Goal: Task Accomplishment & Management: Complete application form

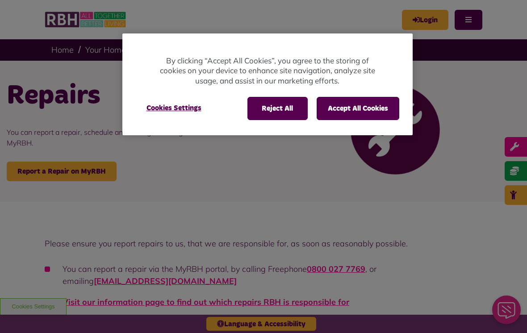
click at [286, 109] on button "Reject All" at bounding box center [277, 108] width 60 height 23
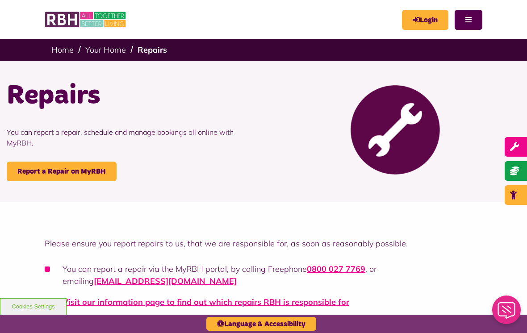
scroll to position [45, 0]
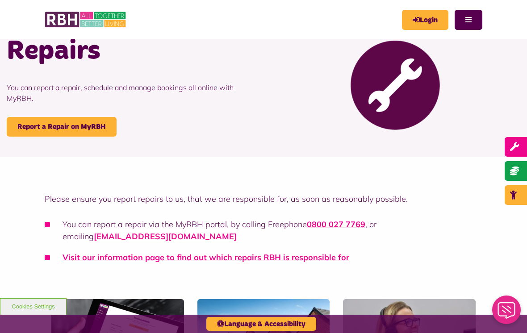
click at [94, 128] on link "Report a Repair on MyRBH" at bounding box center [62, 127] width 110 height 20
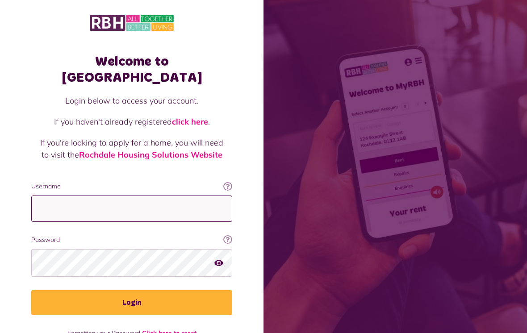
click at [191, 206] on input "Username" at bounding box center [131, 209] width 201 height 26
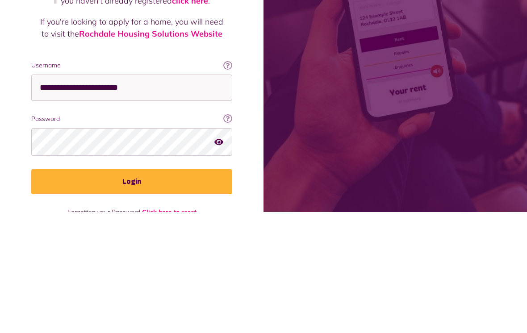
scroll to position [14, 0]
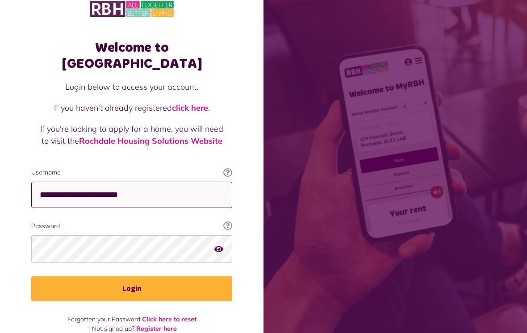
type input "**********"
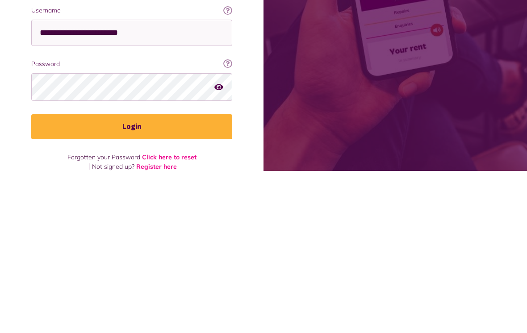
click at [163, 276] on button "Login" at bounding box center [131, 288] width 201 height 25
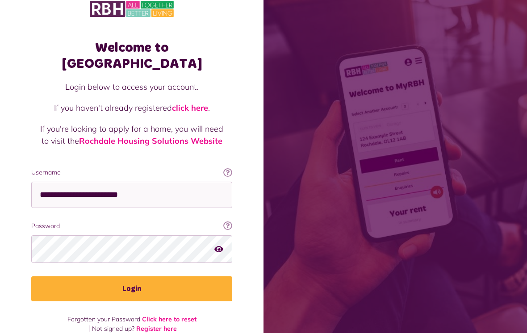
click at [150, 276] on button "Login" at bounding box center [131, 288] width 201 height 25
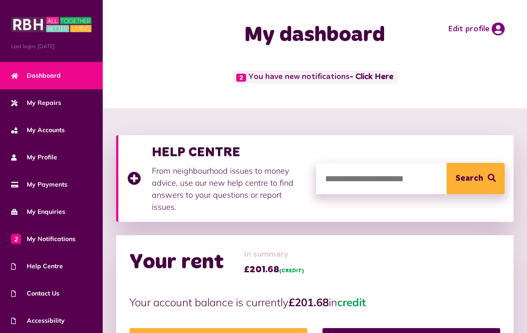
click at [62, 106] on link "My Repairs" at bounding box center [51, 102] width 103 height 27
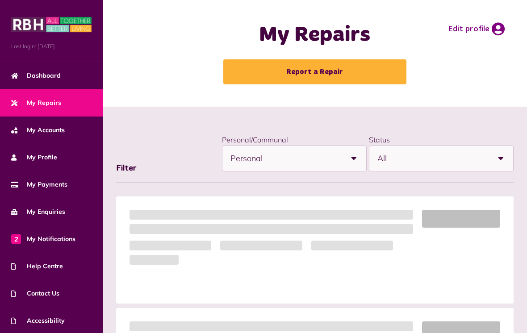
click at [348, 72] on link "Report a Repair" at bounding box center [314, 71] width 183 height 25
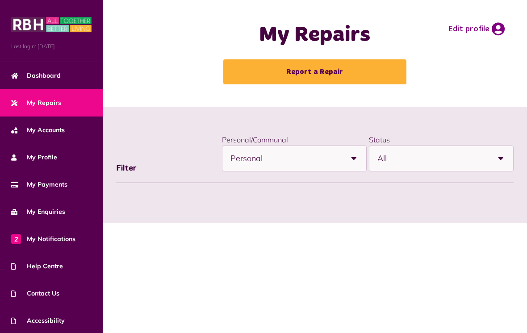
click at [359, 74] on link "Report a Repair" at bounding box center [314, 71] width 183 height 25
click at [366, 70] on link "Report a Repair" at bounding box center [314, 71] width 183 height 25
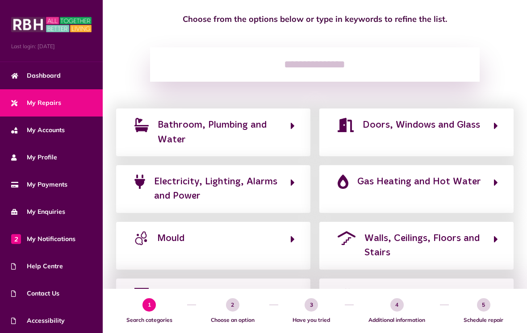
scroll to position [207, 0]
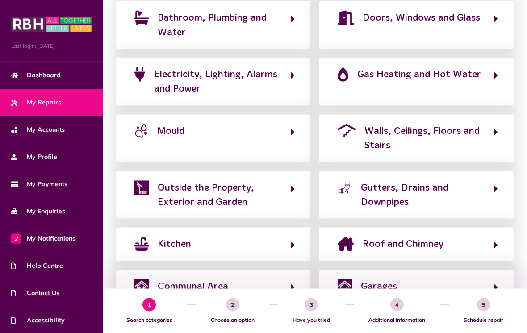
click at [269, 241] on button "Kitchen" at bounding box center [213, 244] width 163 height 15
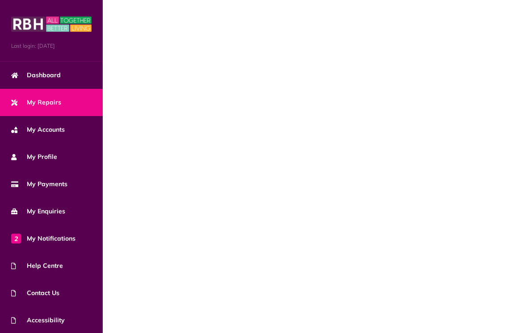
scroll to position [58, 0]
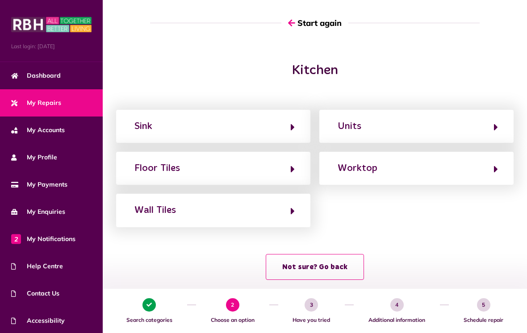
click at [258, 131] on button "Sink" at bounding box center [213, 126] width 163 height 15
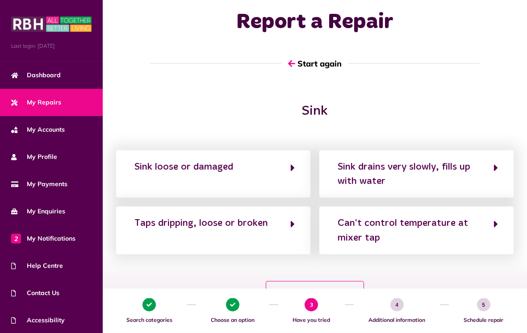
scroll to position [0, 0]
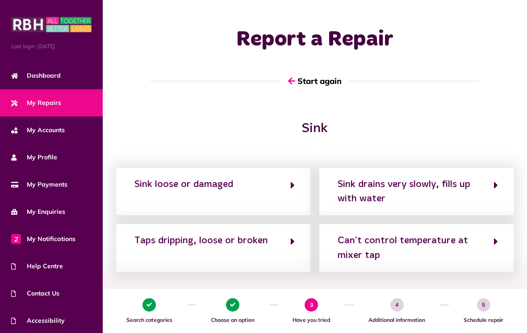
click at [489, 178] on button "Sink drains very slowly, fills up with water" at bounding box center [416, 192] width 163 height 30
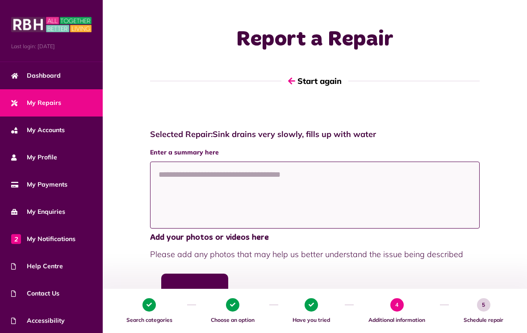
click at [312, 186] on textarea at bounding box center [315, 195] width 330 height 67
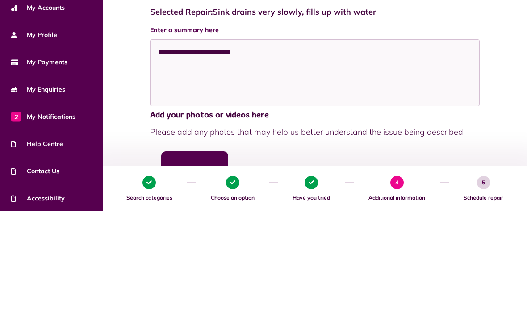
scroll to position [122, 0]
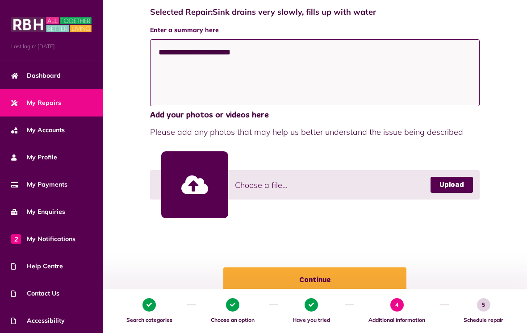
type textarea "**********"
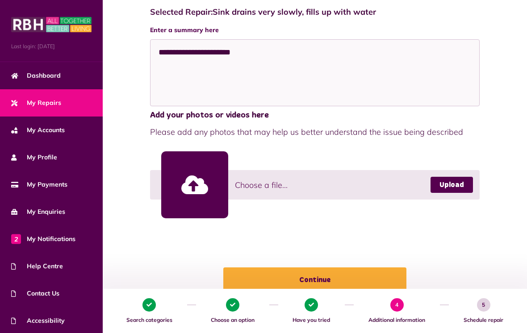
click at [329, 281] on button "Continue" at bounding box center [314, 279] width 183 height 25
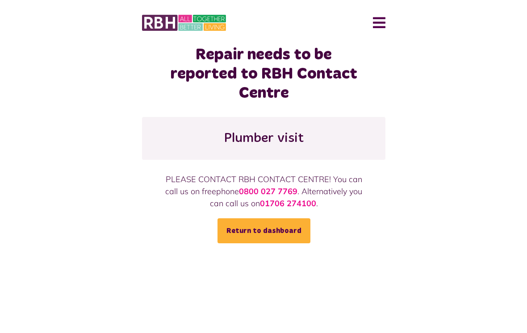
scroll to position [14, 0]
